Goal: Task Accomplishment & Management: Complete application form

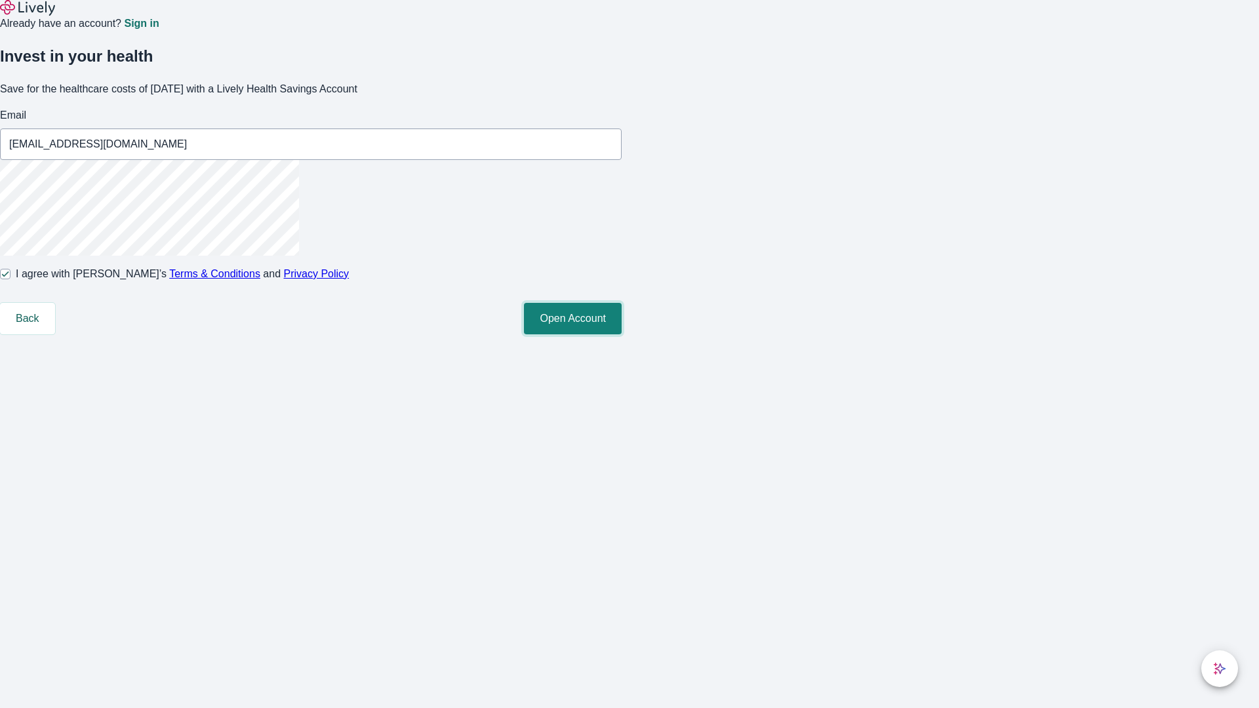
click at [622, 335] on button "Open Account" at bounding box center [573, 318] width 98 height 31
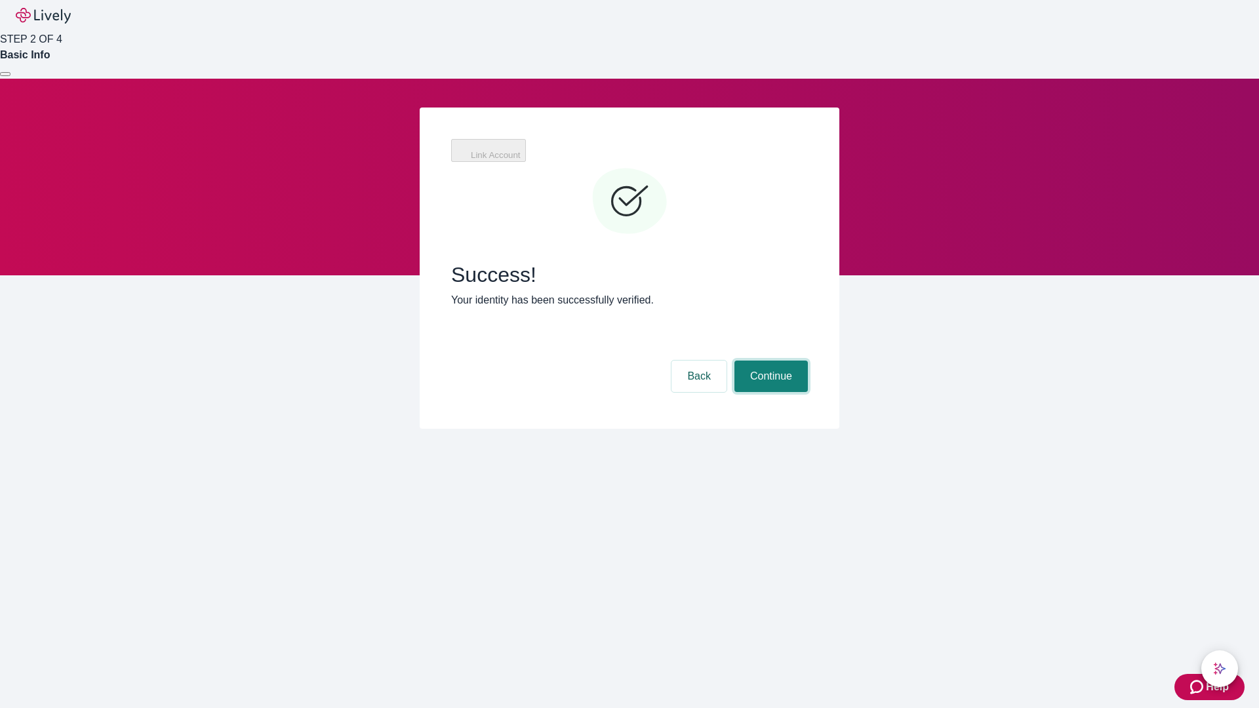
click at [769, 361] on button "Continue" at bounding box center [771, 376] width 73 height 31
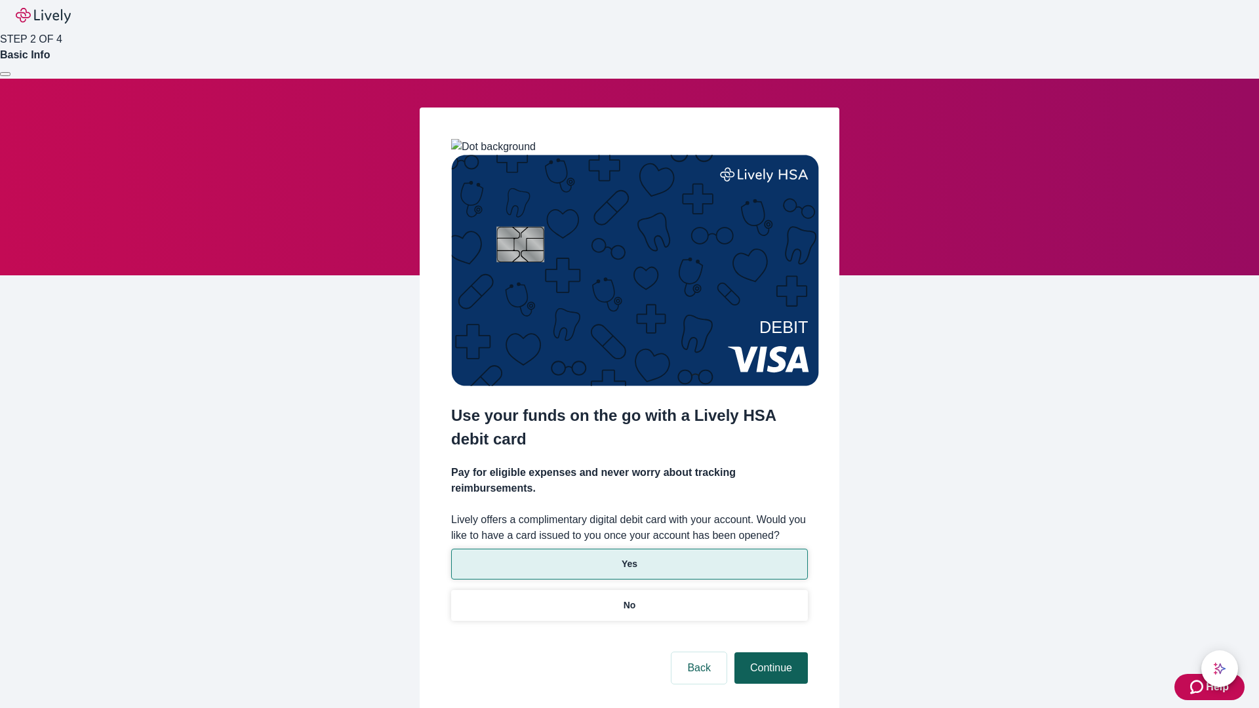
click at [629, 558] on p "Yes" at bounding box center [630, 565] width 16 height 14
click at [769, 653] on button "Continue" at bounding box center [771, 668] width 73 height 31
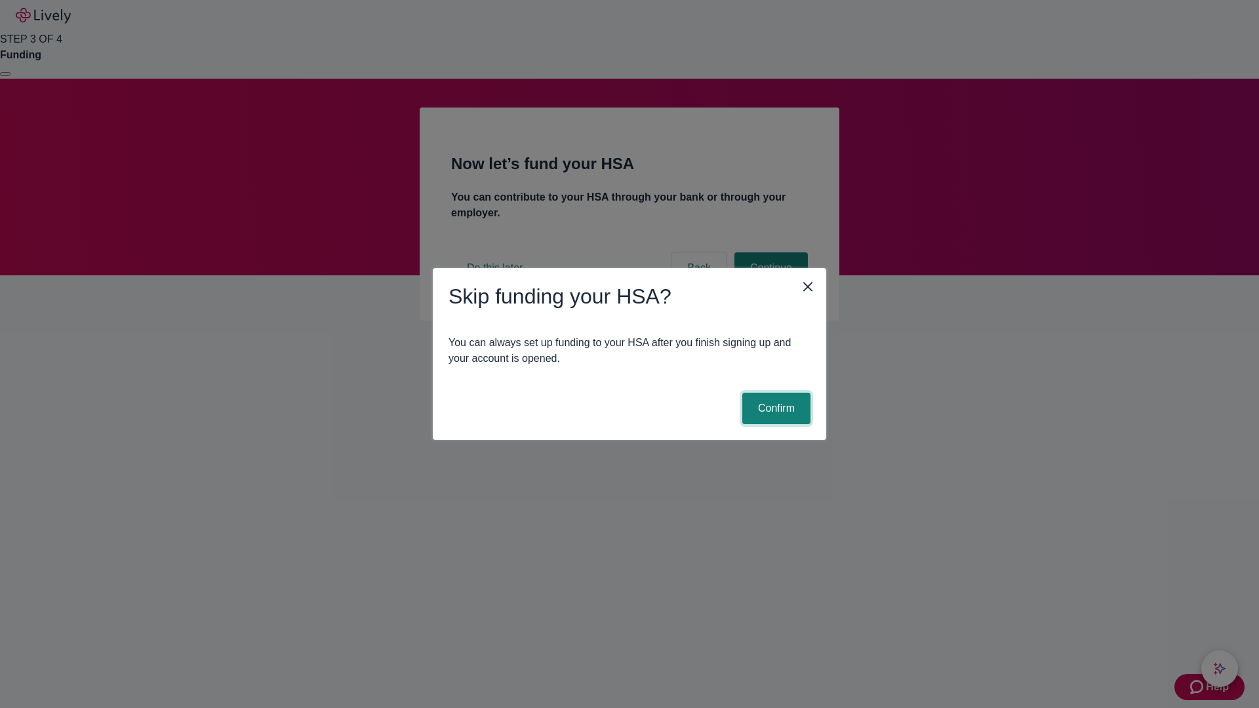
click at [775, 409] on button "Confirm" at bounding box center [777, 408] width 68 height 31
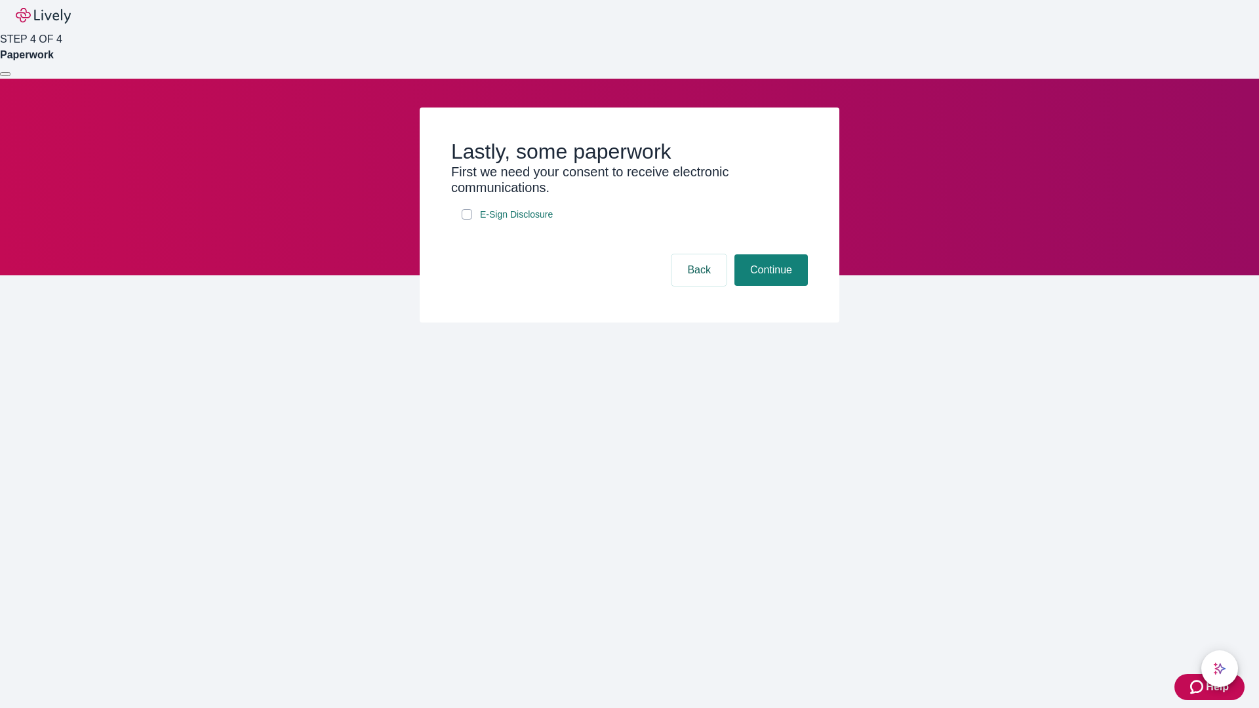
click at [467, 220] on input "E-Sign Disclosure" at bounding box center [467, 214] width 10 height 10
checkbox input "true"
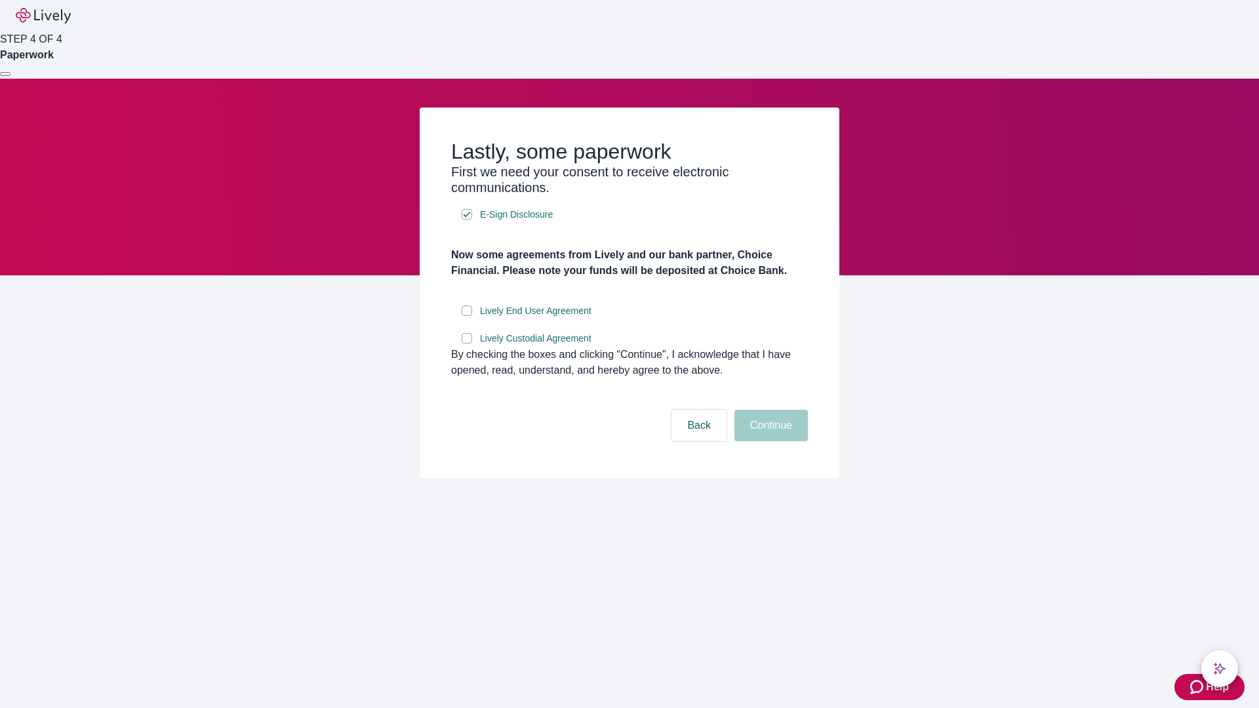
click at [467, 316] on input "Lively End User Agreement" at bounding box center [467, 311] width 10 height 10
checkbox input "true"
click at [467, 344] on input "Lively Custodial Agreement" at bounding box center [467, 338] width 10 height 10
checkbox input "true"
click at [769, 441] on button "Continue" at bounding box center [771, 425] width 73 height 31
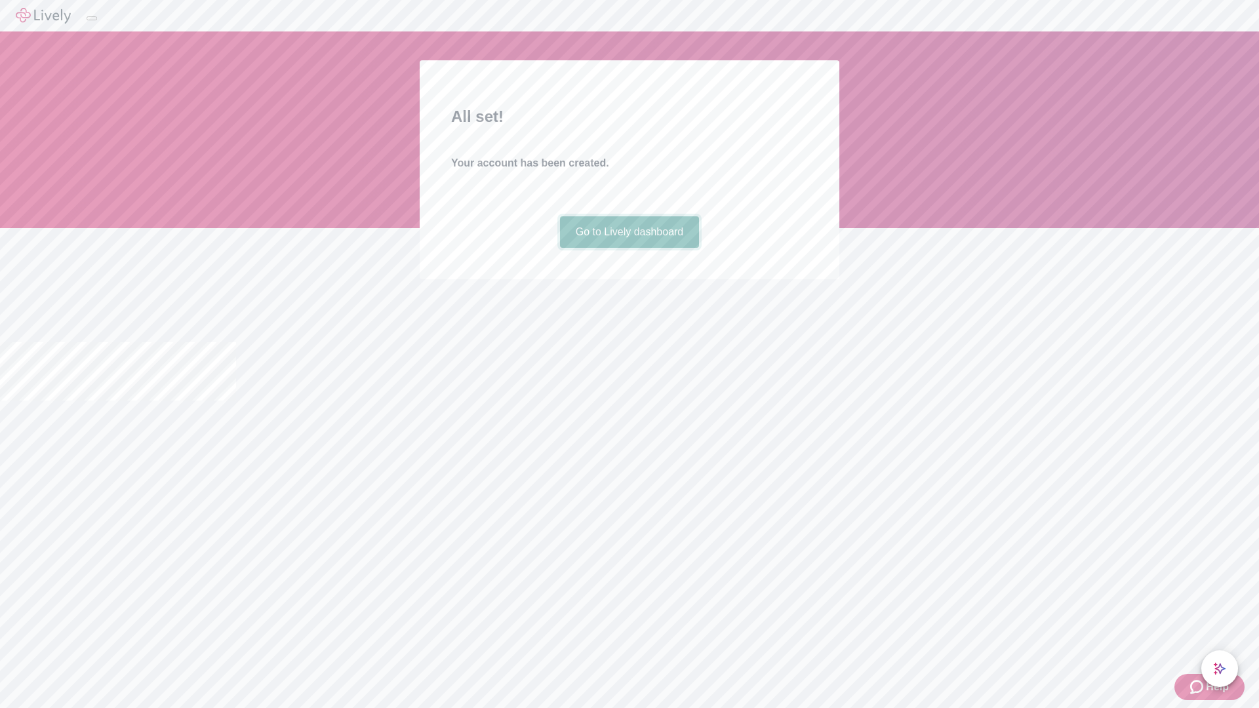
click at [629, 248] on link "Go to Lively dashboard" at bounding box center [630, 231] width 140 height 31
